Goal: Entertainment & Leisure: Consume media (video, audio)

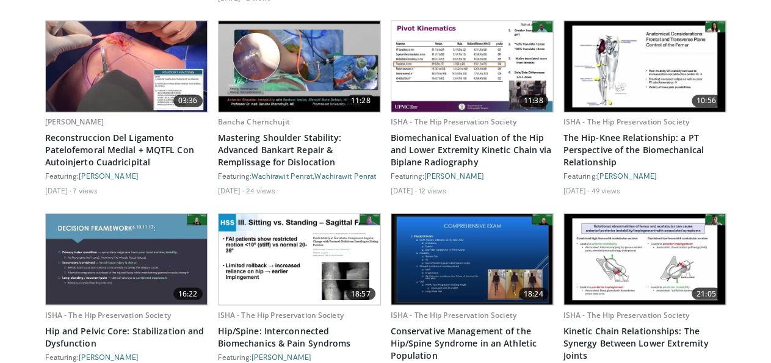
scroll to position [889, 0]
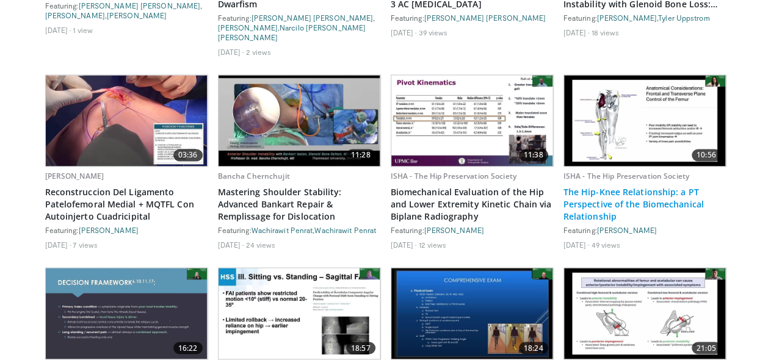
click at [615, 200] on link "The Hip-Knee Relationship: a PT Perspective of the Biomechanical Relationship" at bounding box center [645, 204] width 163 height 37
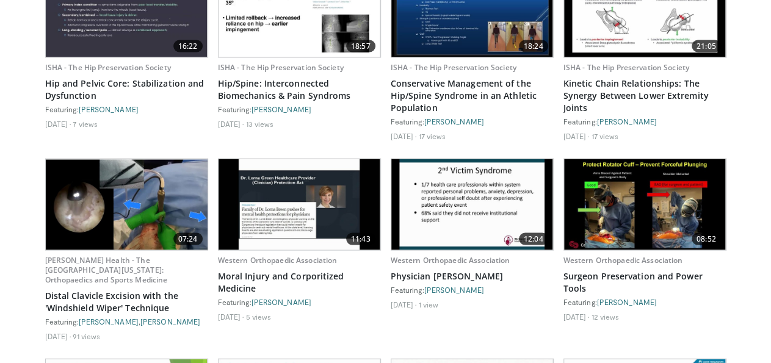
scroll to position [1207, 0]
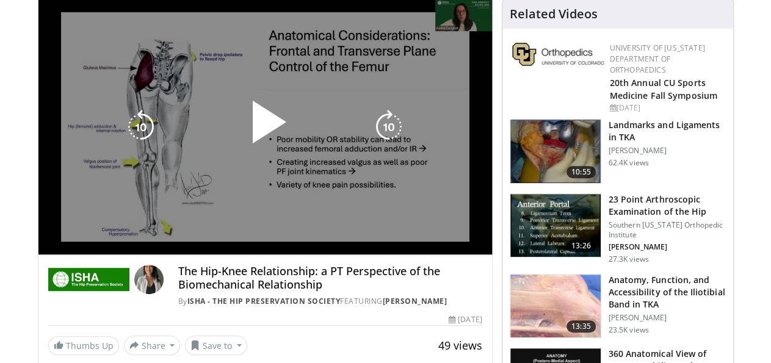
scroll to position [127, 0]
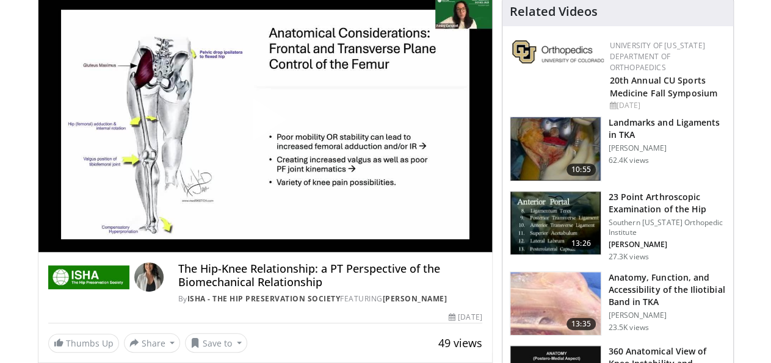
click at [265, 125] on span "Video Player" at bounding box center [265, 125] width 0 height 0
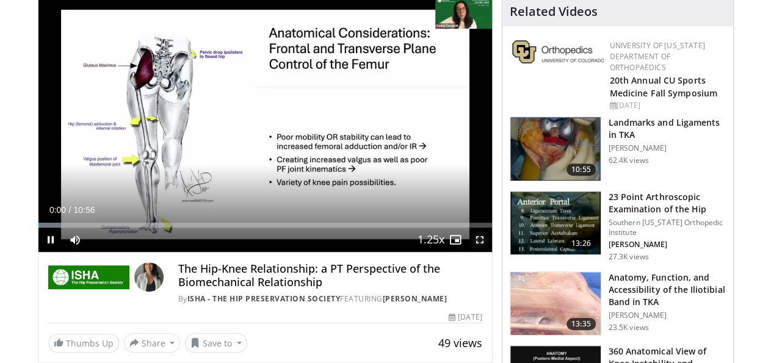
click at [492, 252] on span "Video Player" at bounding box center [480, 240] width 24 height 24
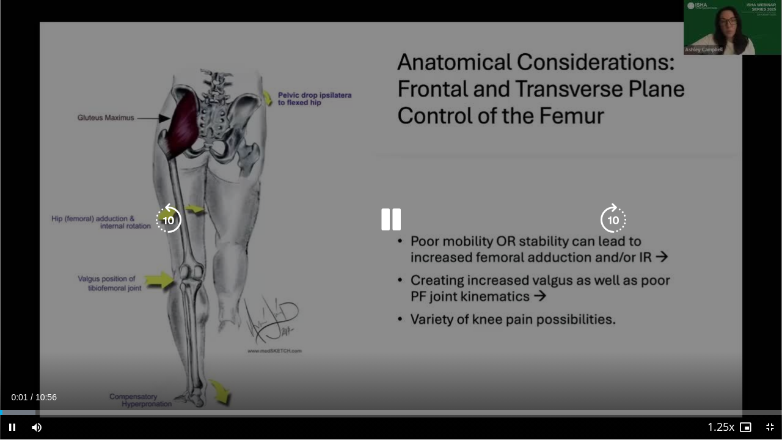
click at [384, 219] on icon "Video Player" at bounding box center [391, 220] width 34 height 34
click at [161, 214] on icon "Video Player" at bounding box center [168, 220] width 34 height 34
click at [395, 217] on icon "Video Player" at bounding box center [391, 220] width 34 height 34
click at [393, 217] on icon "Video Player" at bounding box center [391, 220] width 34 height 34
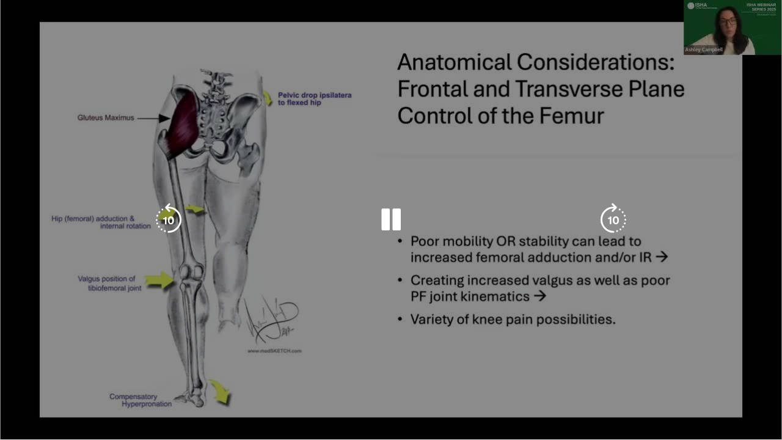
click at [744, 125] on div "10 seconds Tap to unmute" at bounding box center [391, 219] width 782 height 439
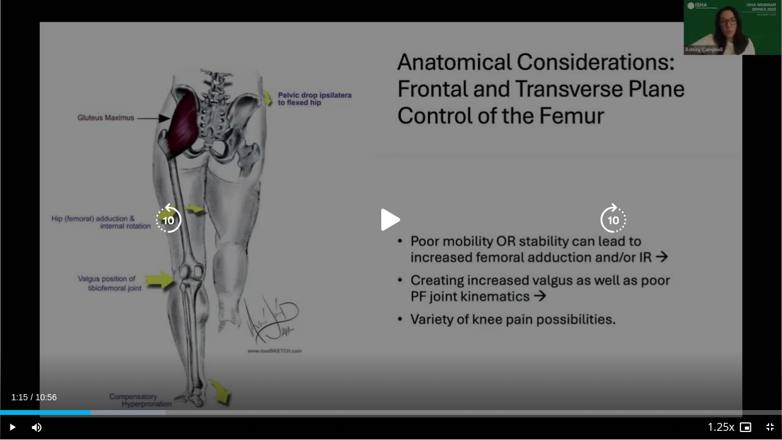
click at [744, 125] on div "10 seconds Tap to unmute" at bounding box center [391, 219] width 782 height 439
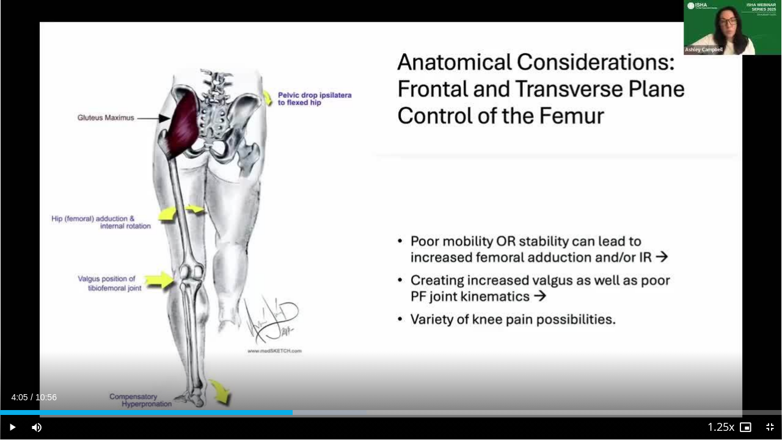
click at [755, 117] on div "10 seconds Tap to unmute" at bounding box center [391, 219] width 782 height 439
